Goal: Find specific page/section: Find specific page/section

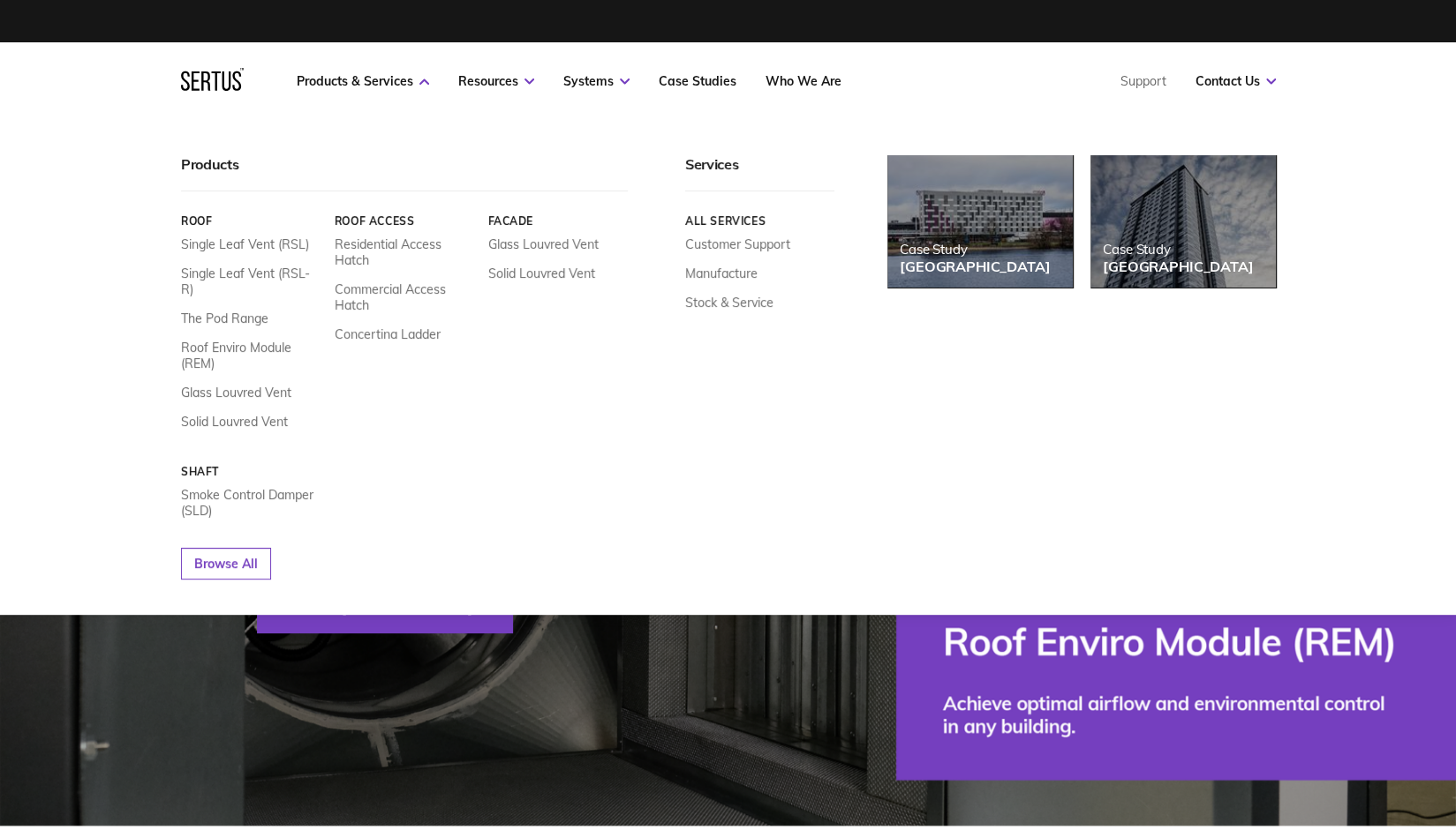
click at [515, 222] on link "Facade" at bounding box center [557, 221] width 140 height 13
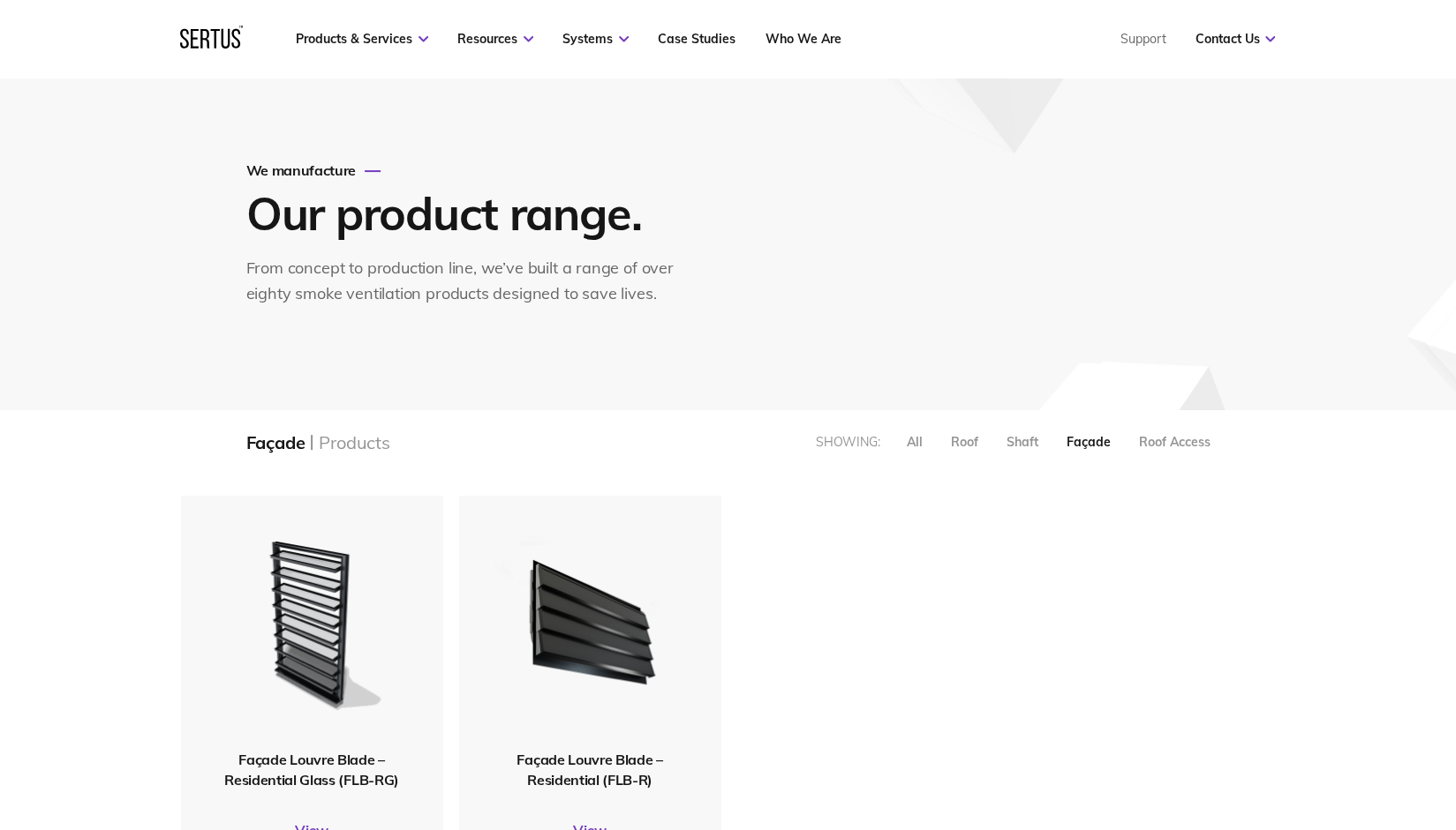
scroll to position [62, 0]
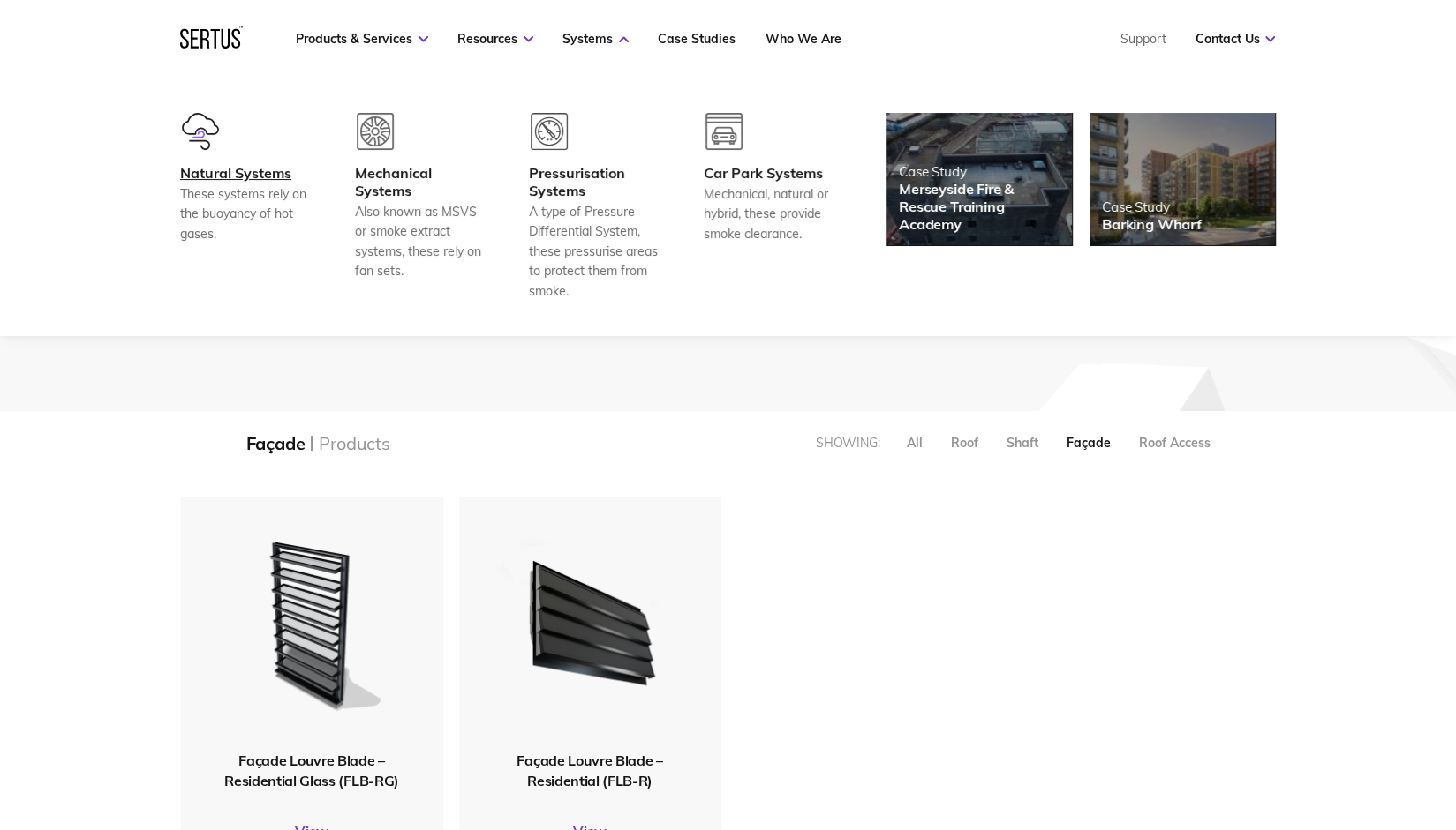
click at [263, 187] on div "These systems rely on the buoyancy of hot gases." at bounding box center [244, 214] width 130 height 59
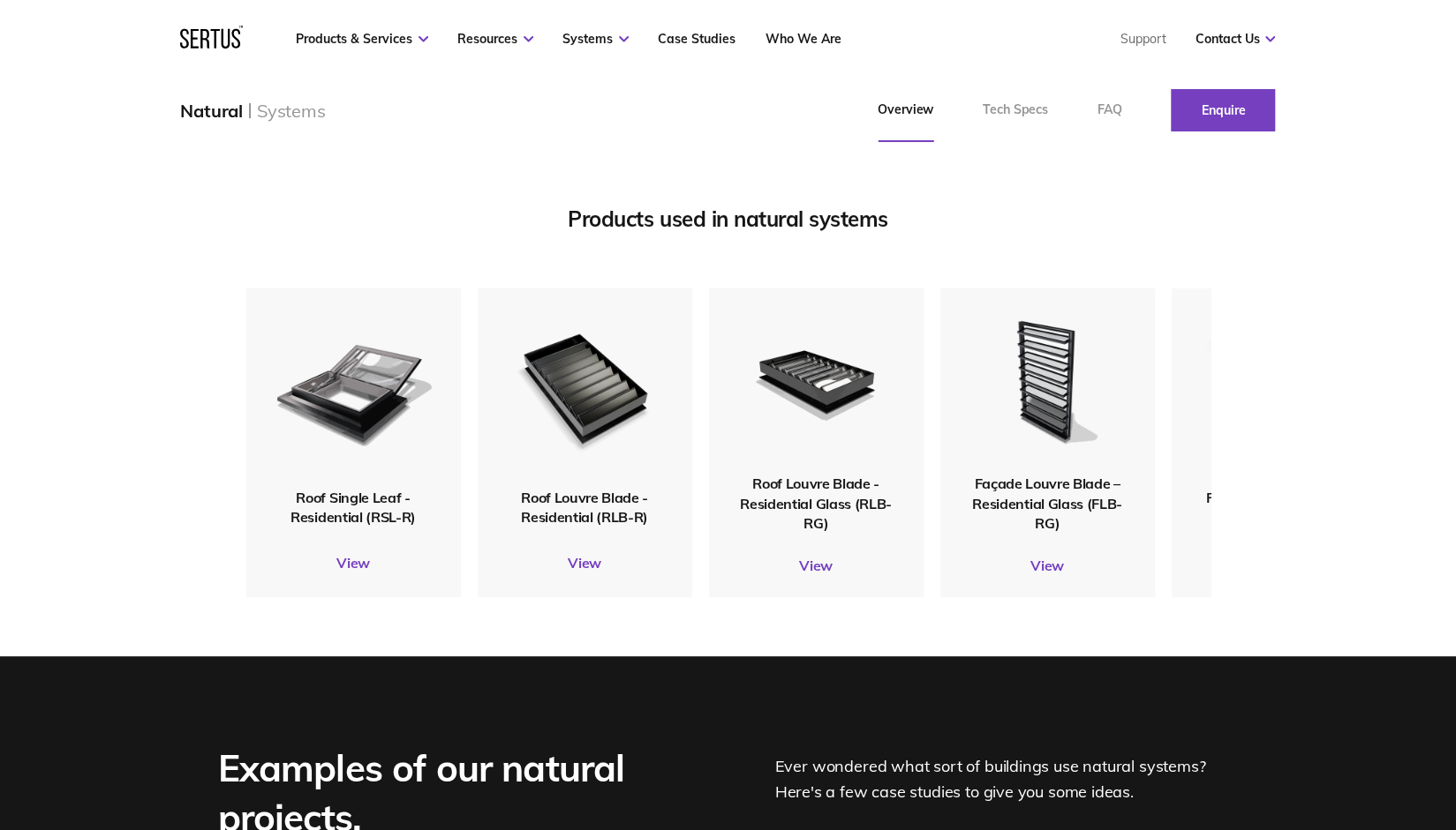
scroll to position [2123, 0]
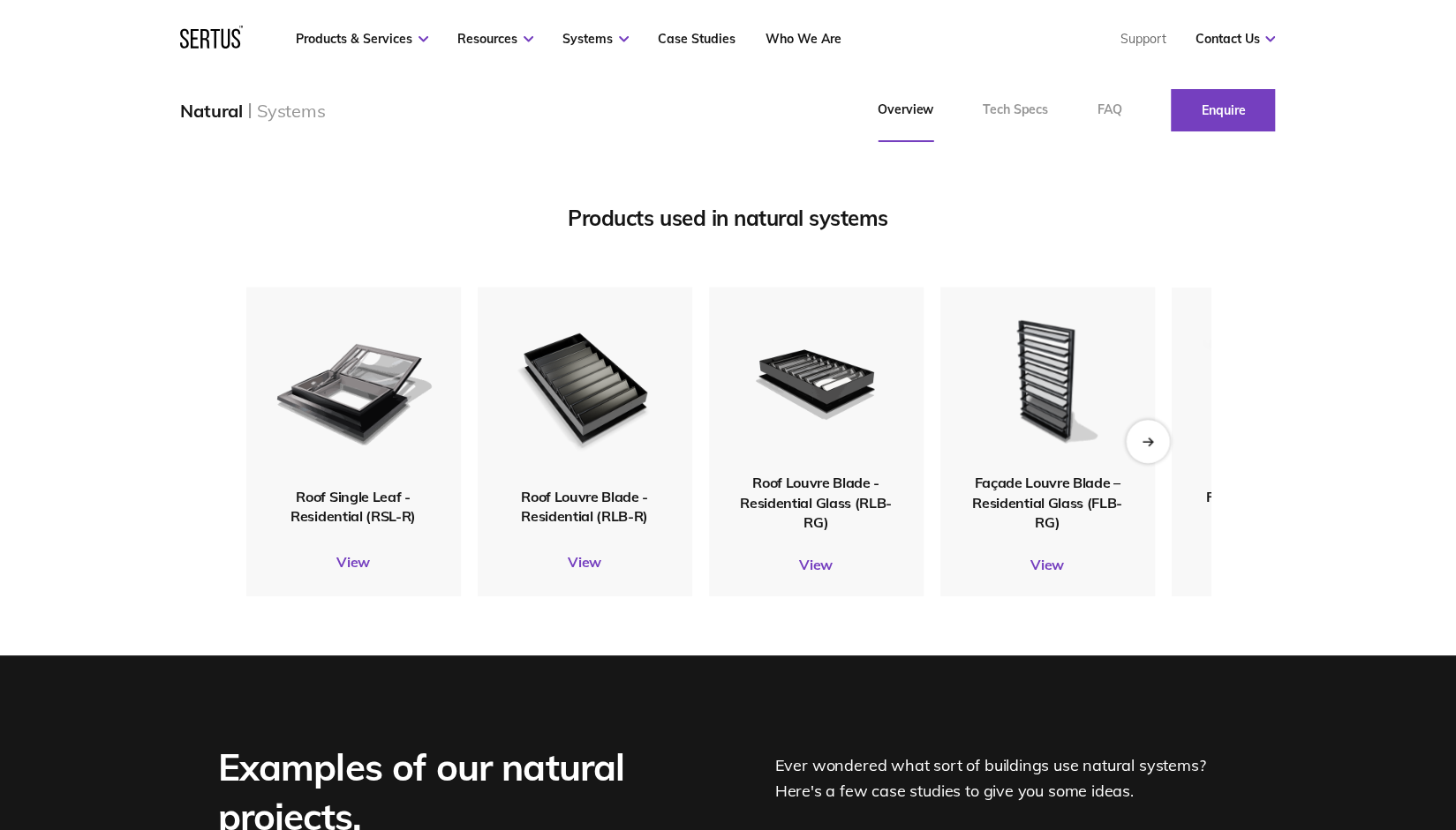
click at [1147, 449] on div "Next slide" at bounding box center [1148, 441] width 43 height 43
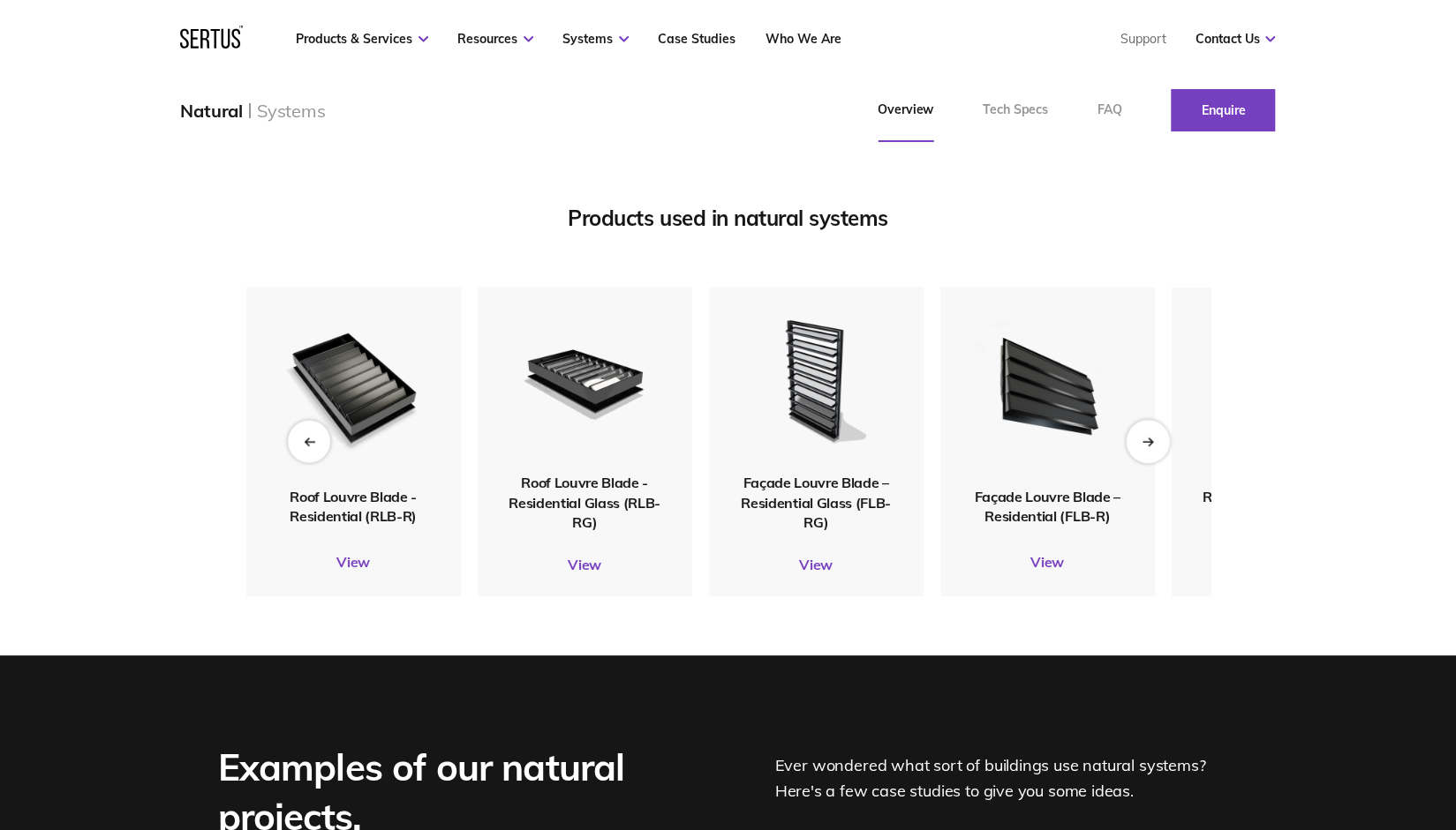
click at [1147, 449] on div "Next slide" at bounding box center [1148, 441] width 43 height 43
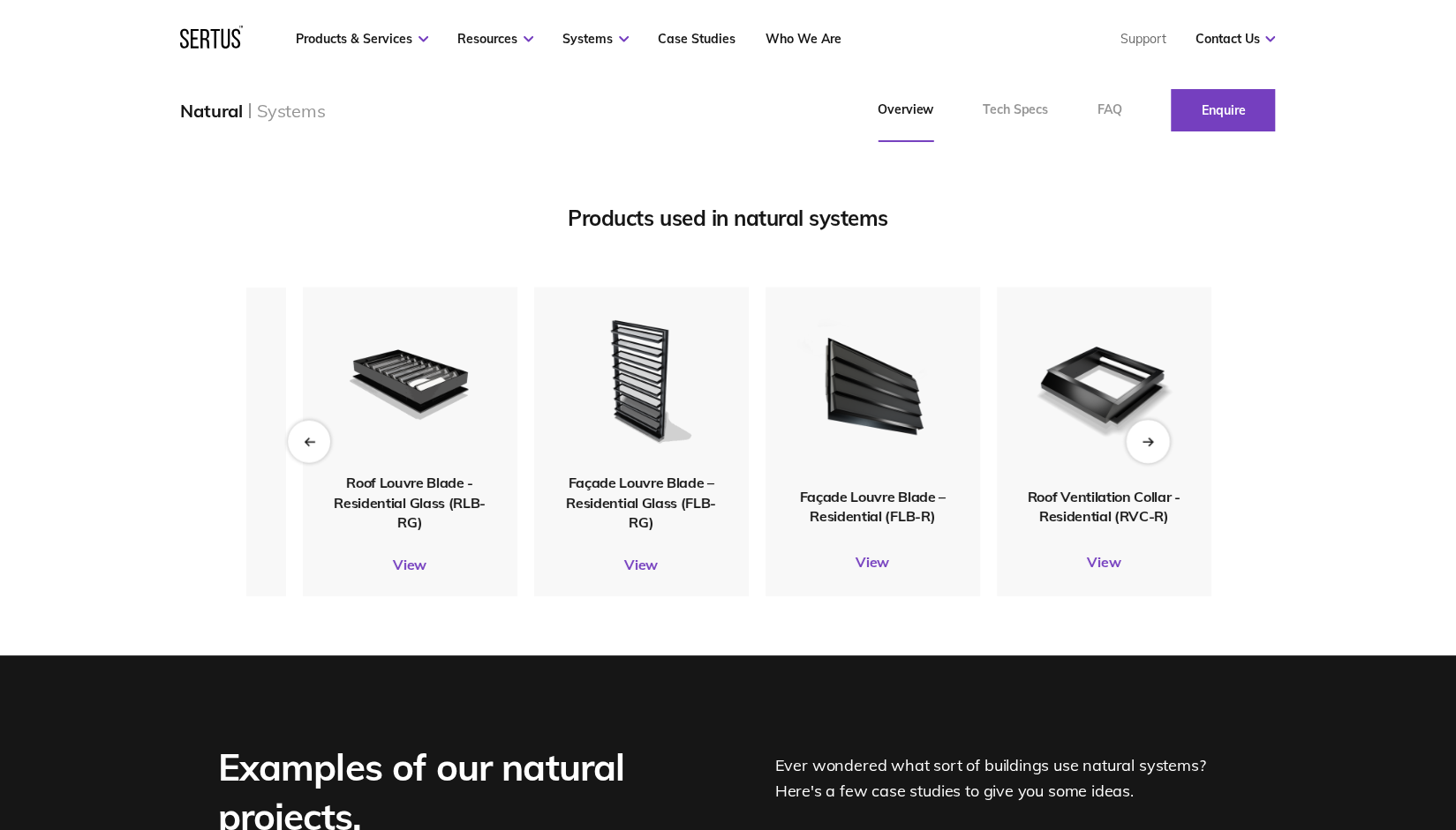
click at [1147, 449] on div "Next slide" at bounding box center [1148, 441] width 43 height 43
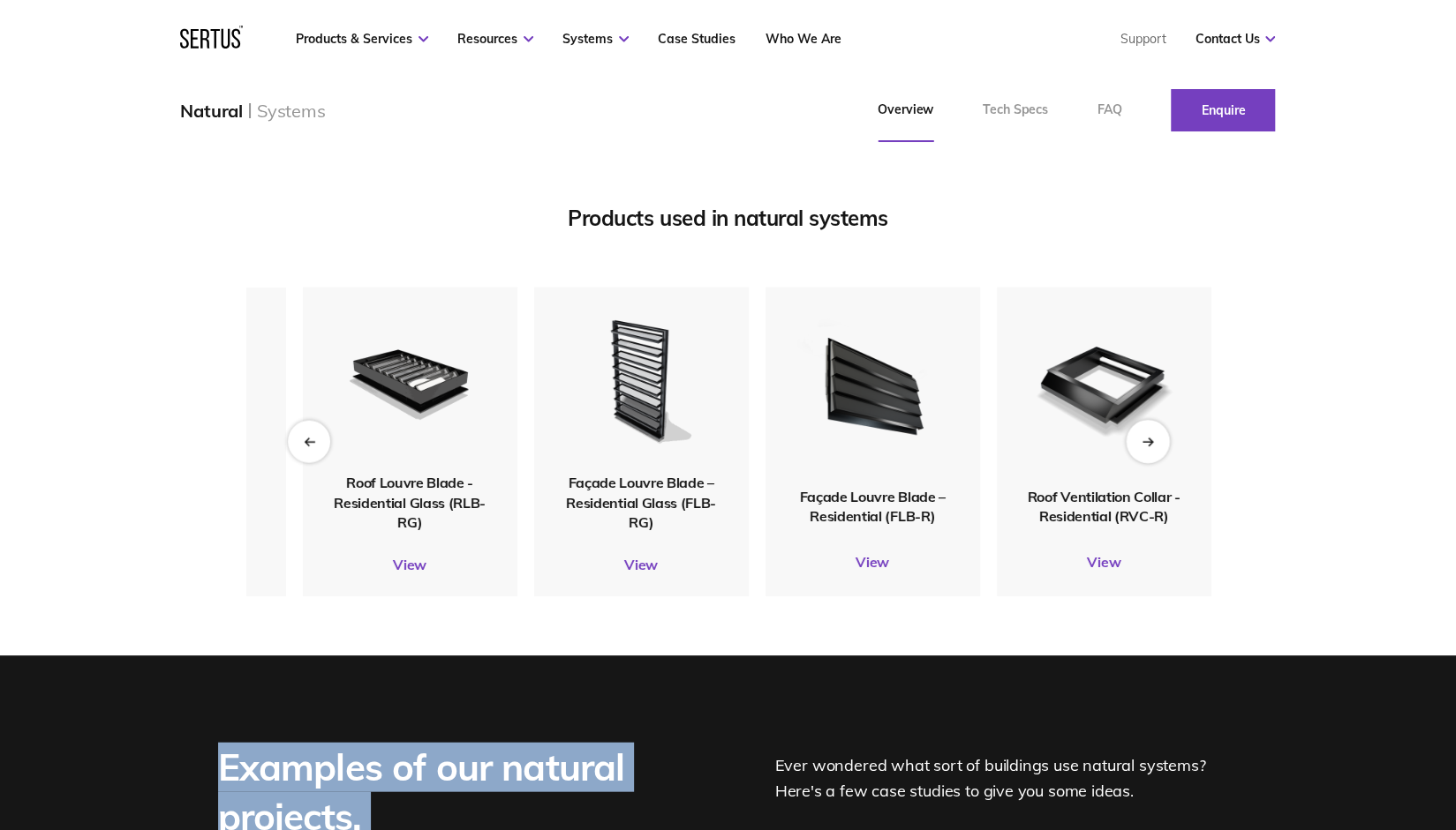
click at [1147, 449] on div "Next slide" at bounding box center [1148, 441] width 43 height 43
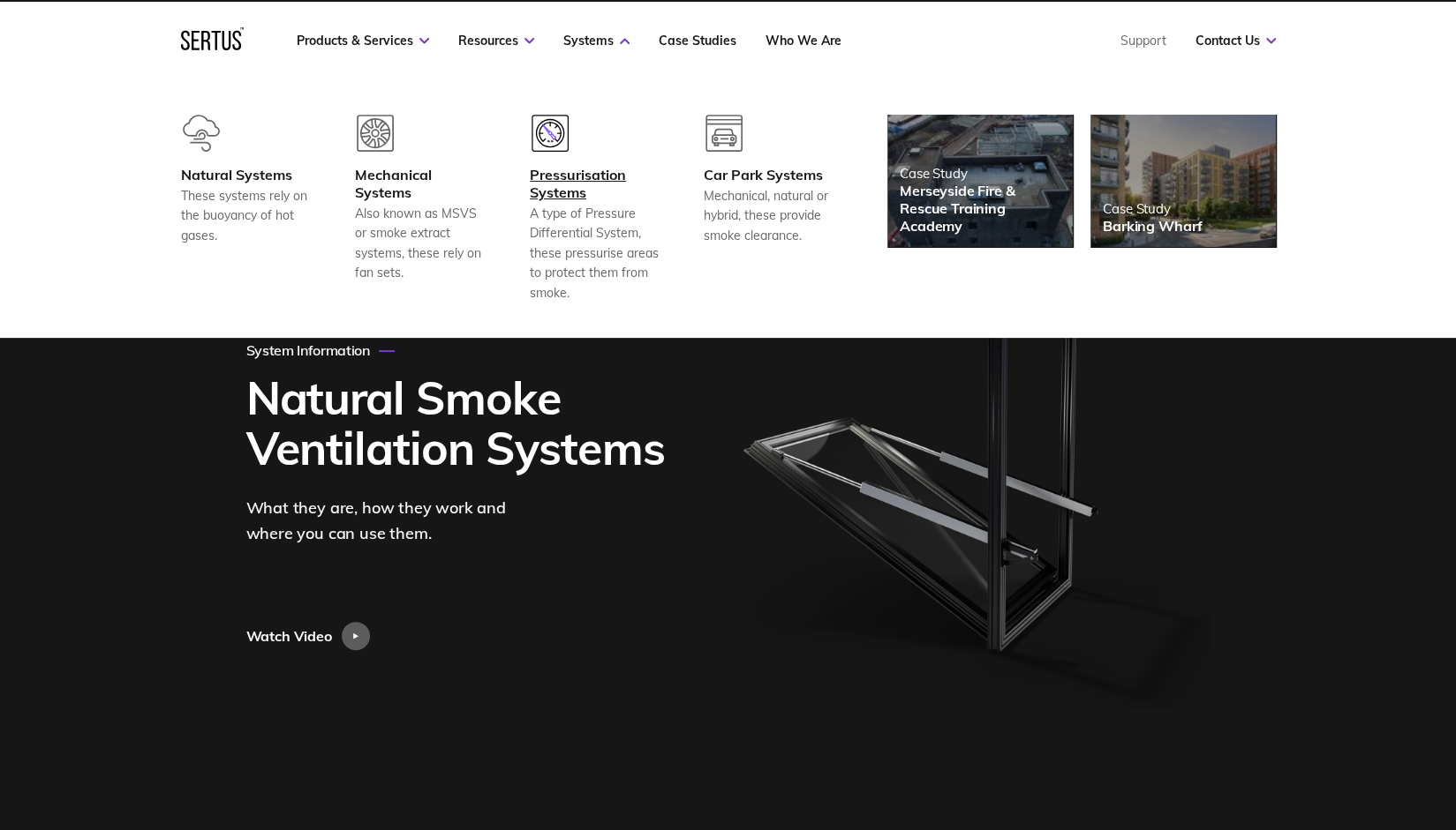
scroll to position [0, 0]
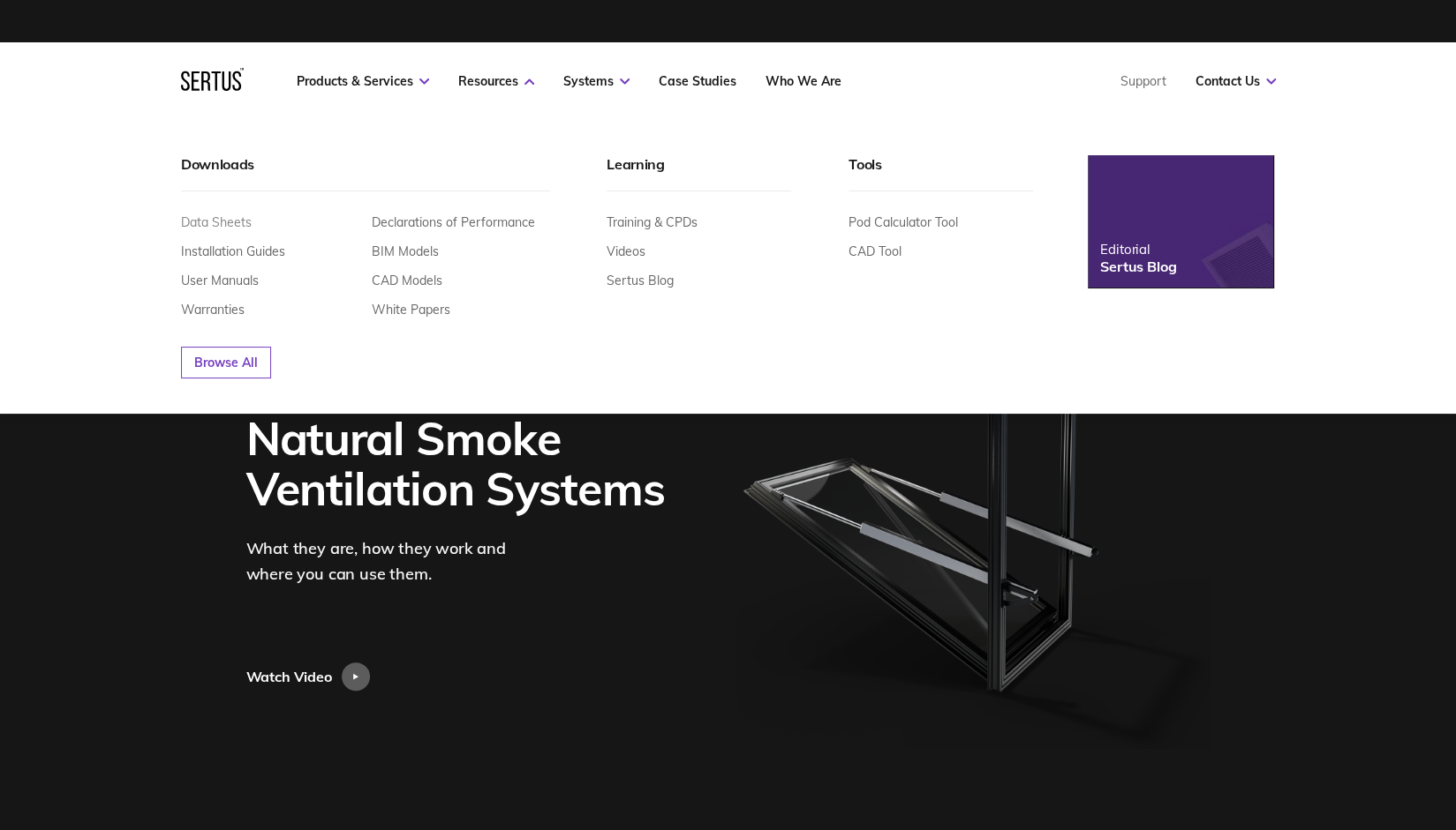
click at [223, 224] on link "Data Sheets" at bounding box center [216, 223] width 71 height 16
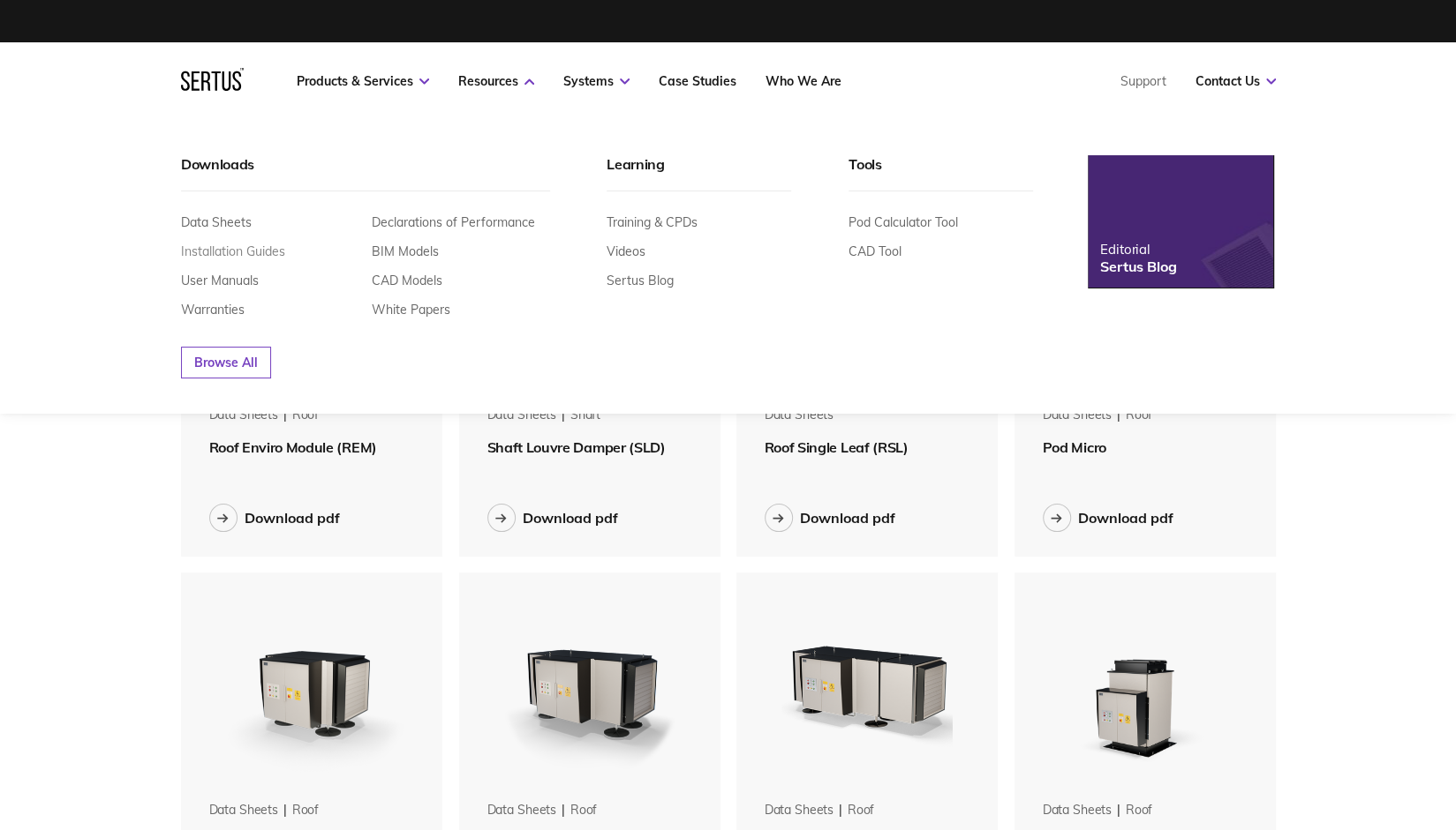
click at [264, 251] on link "Installation Guides" at bounding box center [233, 252] width 104 height 16
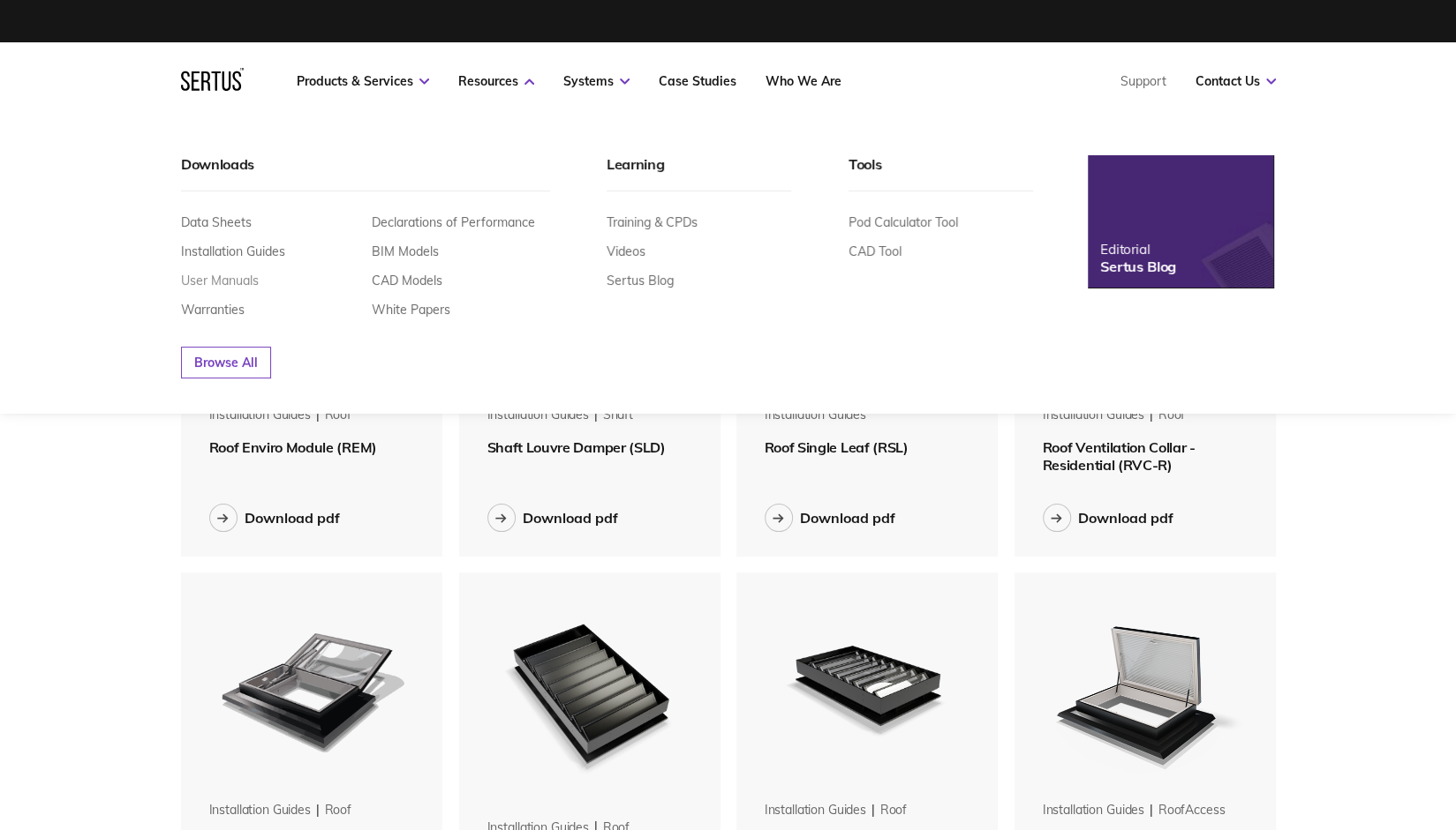
click at [208, 285] on link "User Manuals" at bounding box center [219, 281] width 77 height 16
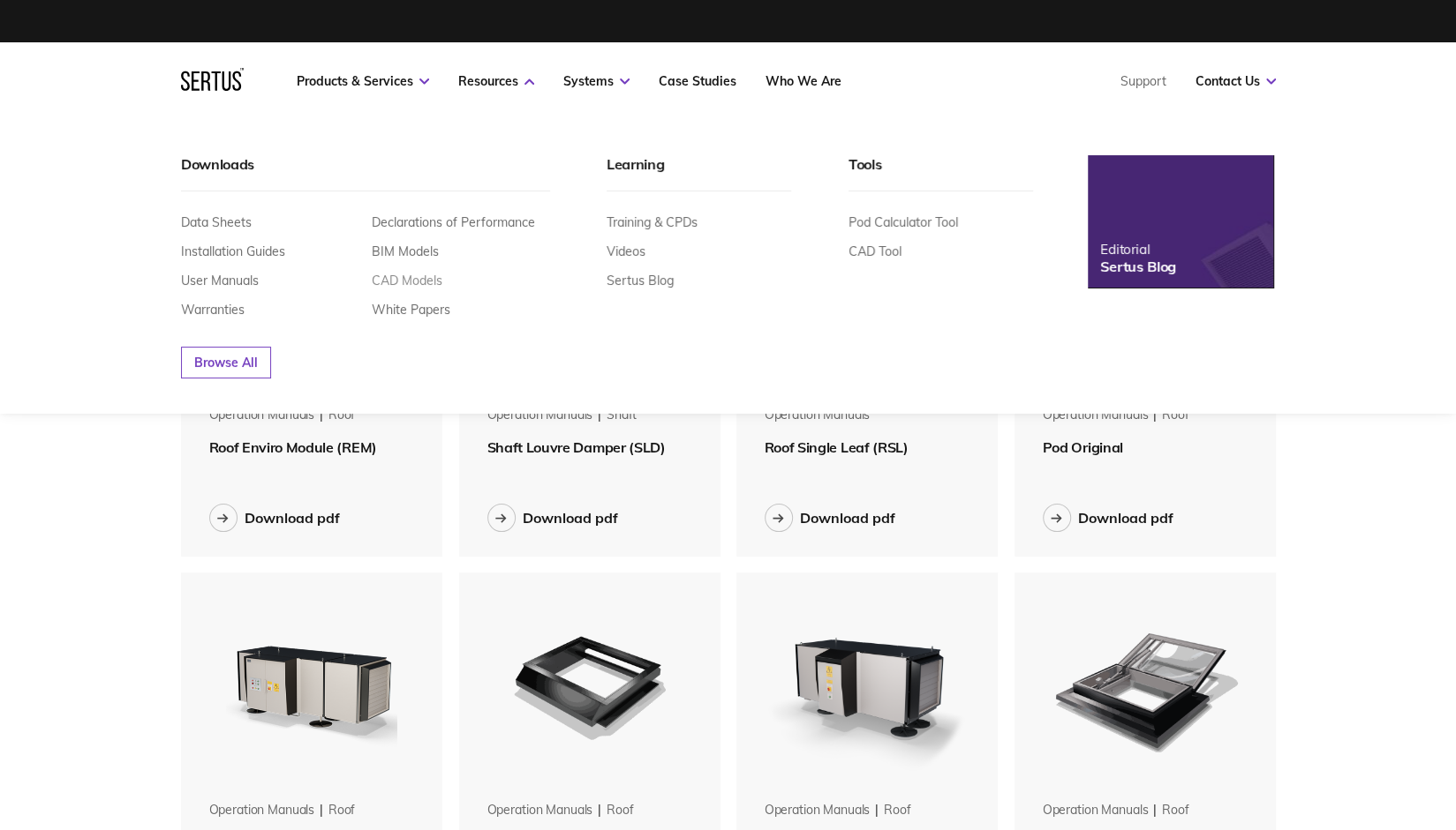
click at [409, 276] on link "CAD Models" at bounding box center [407, 281] width 71 height 16
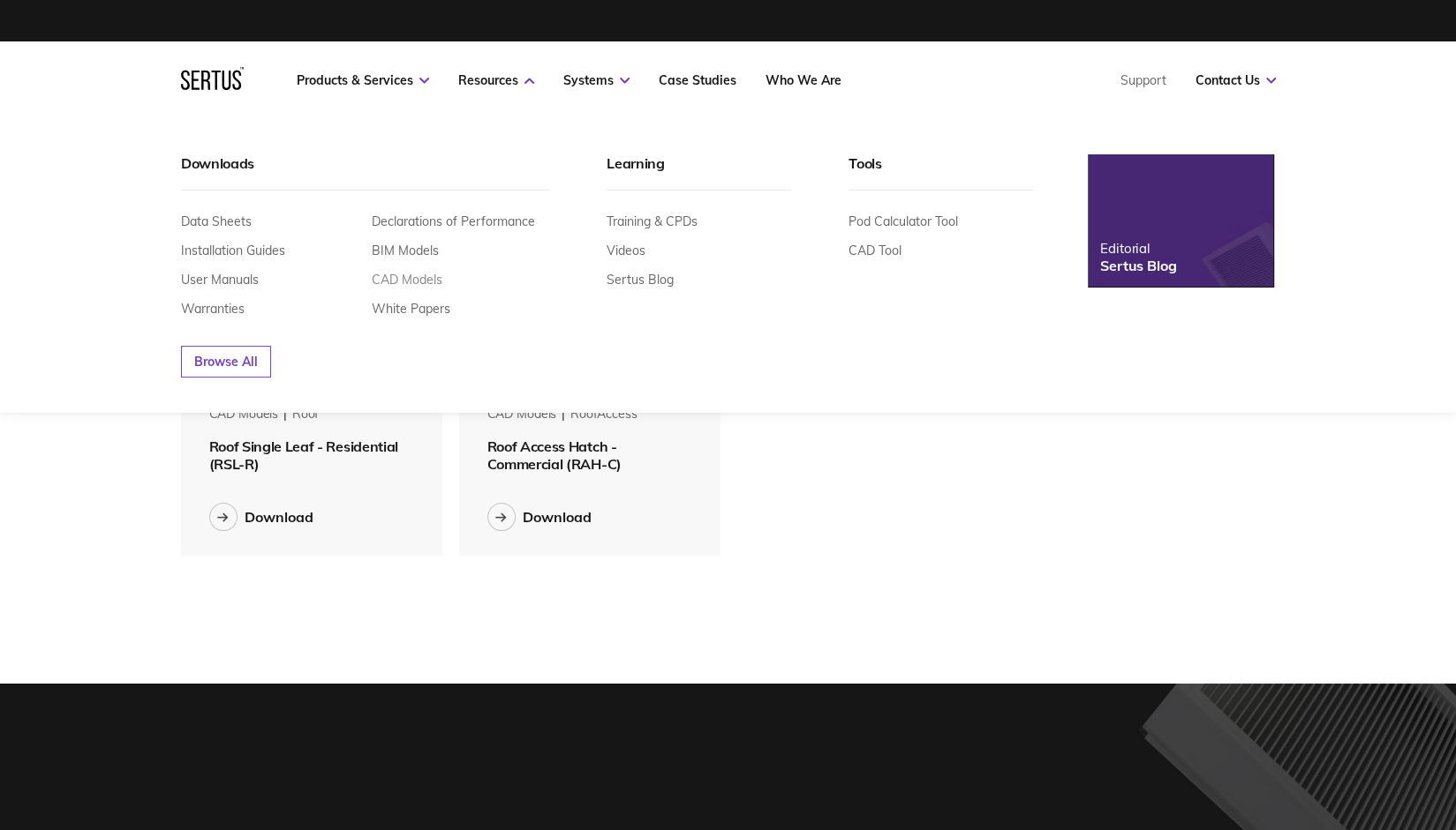
click at [392, 283] on link "CAD Models" at bounding box center [407, 280] width 71 height 16
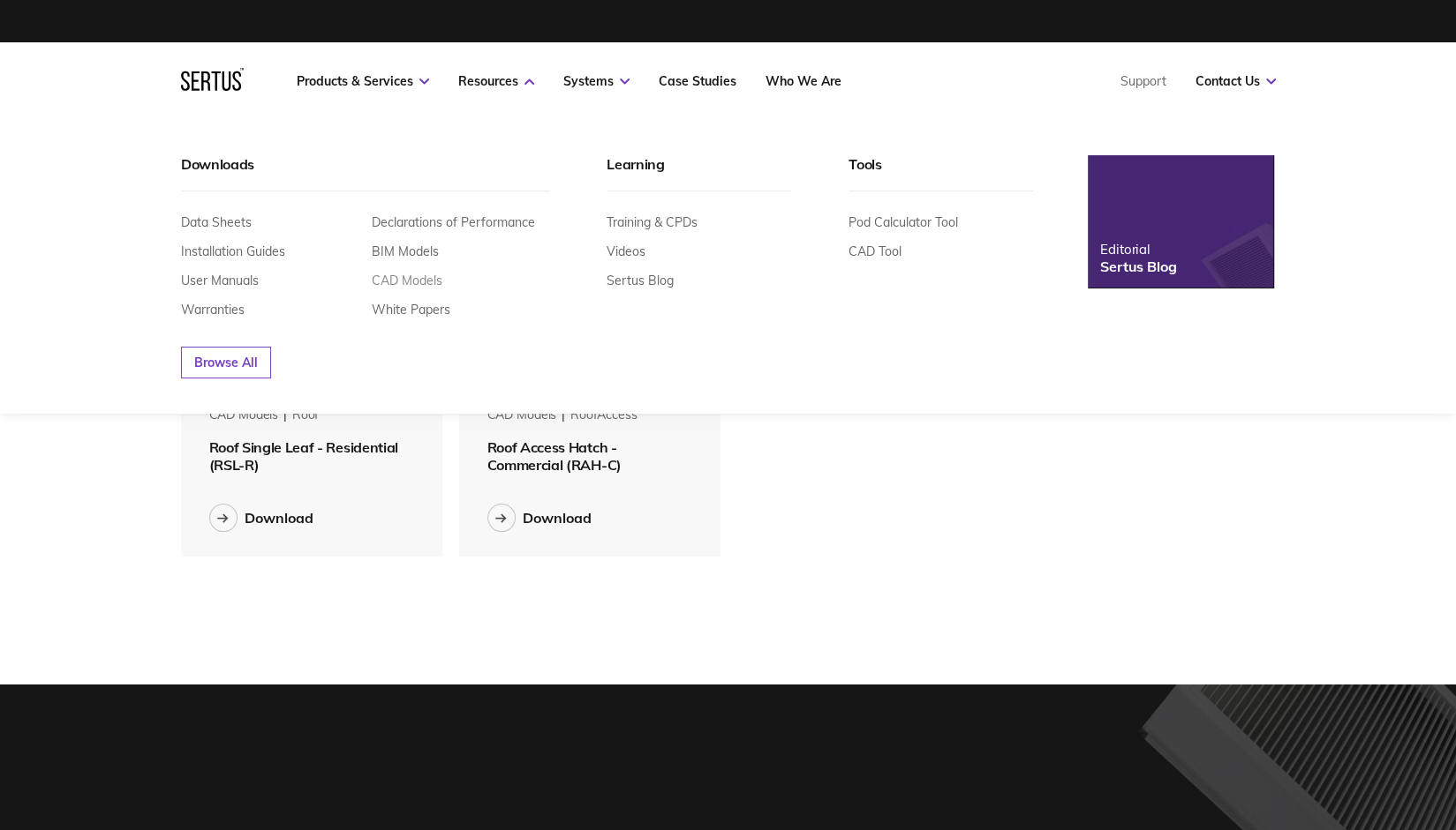
click at [417, 279] on link "CAD Models" at bounding box center [407, 281] width 71 height 16
